Goal: Information Seeking & Learning: Learn about a topic

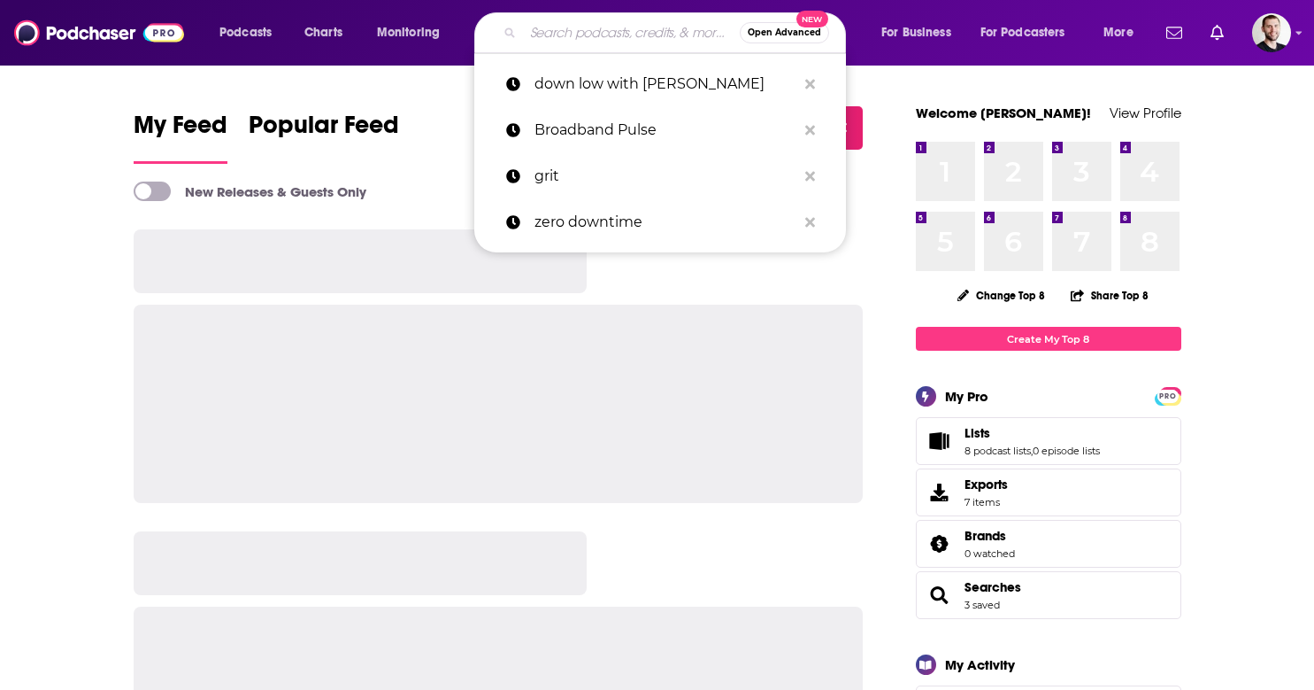
click at [589, 41] on input "Search podcasts, credits, & more..." at bounding box center [631, 33] width 217 height 28
paste input "[PERSON_NAME] Has Questions"
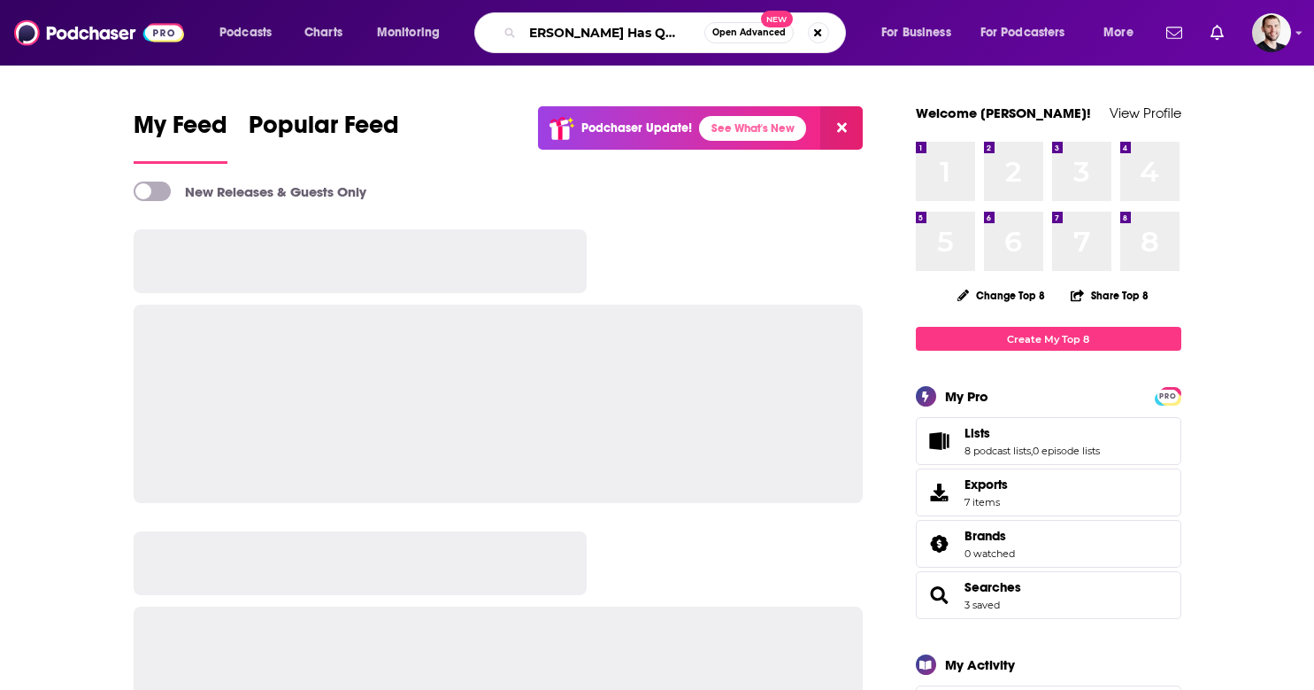
type input "[PERSON_NAME] Has Questions"
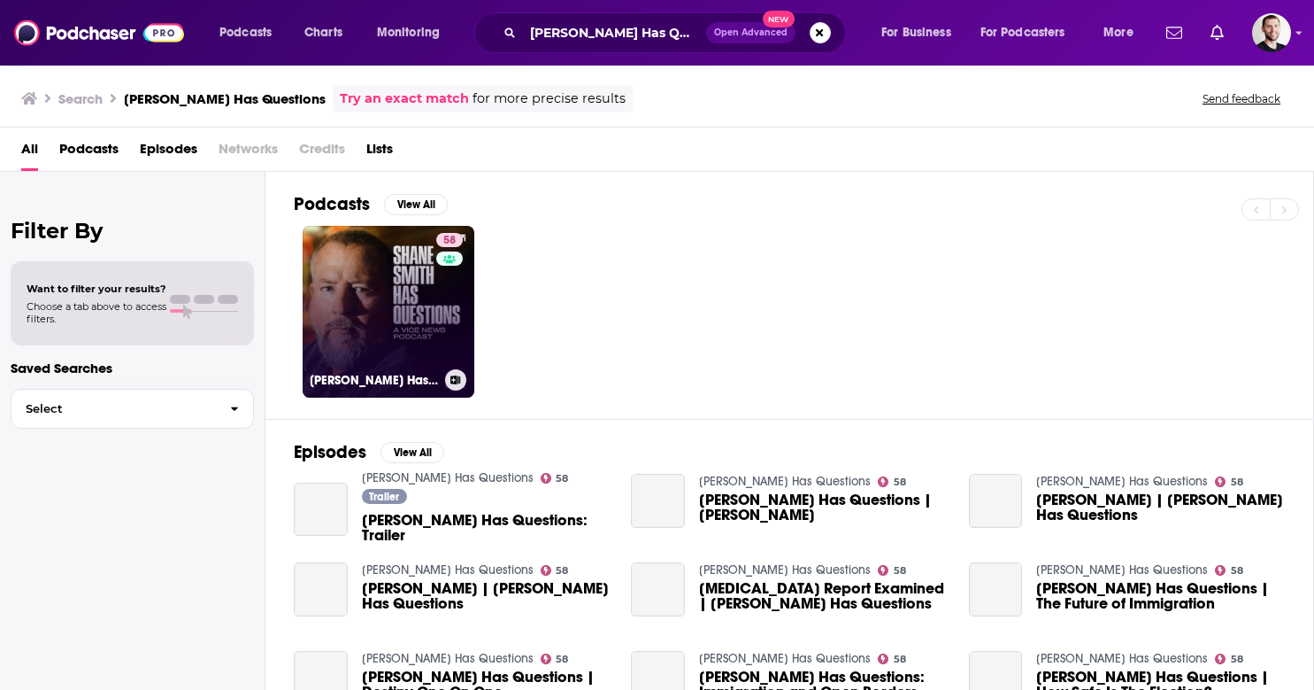
click at [421, 291] on link "58 [PERSON_NAME] Has Questions" at bounding box center [389, 312] width 172 height 172
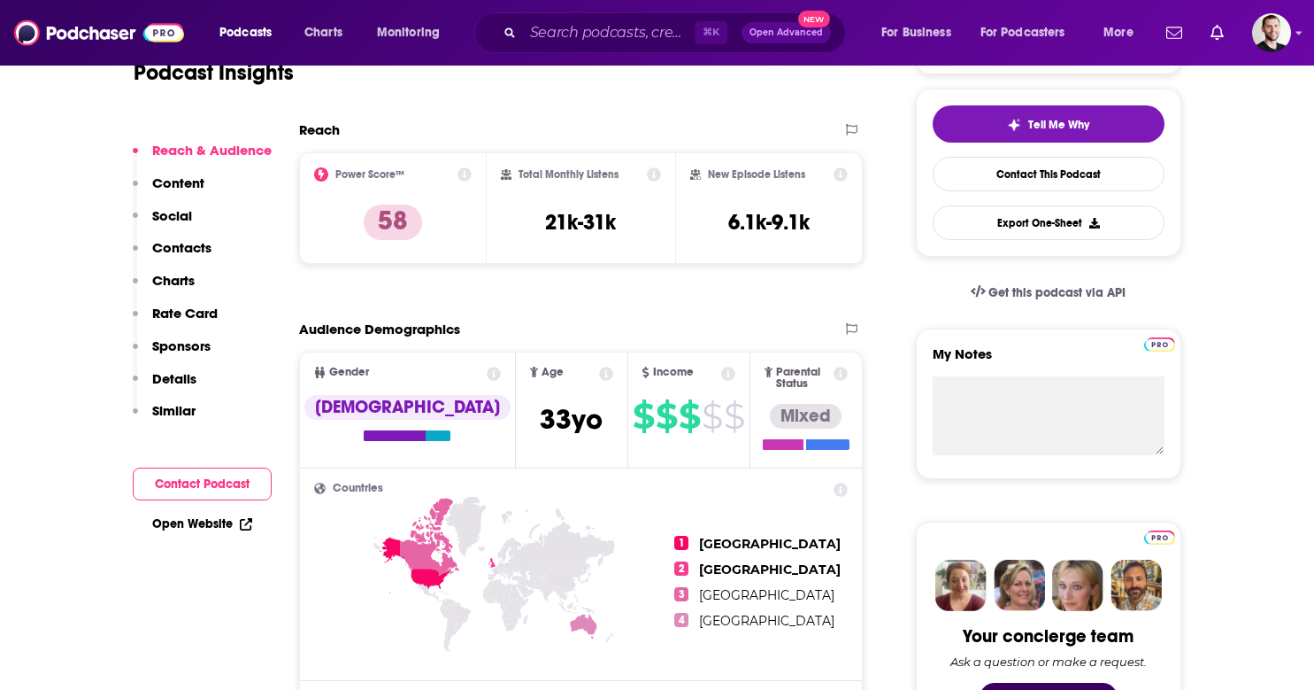
scroll to position [389, 0]
